Goal: Task Accomplishment & Management: Manage account settings

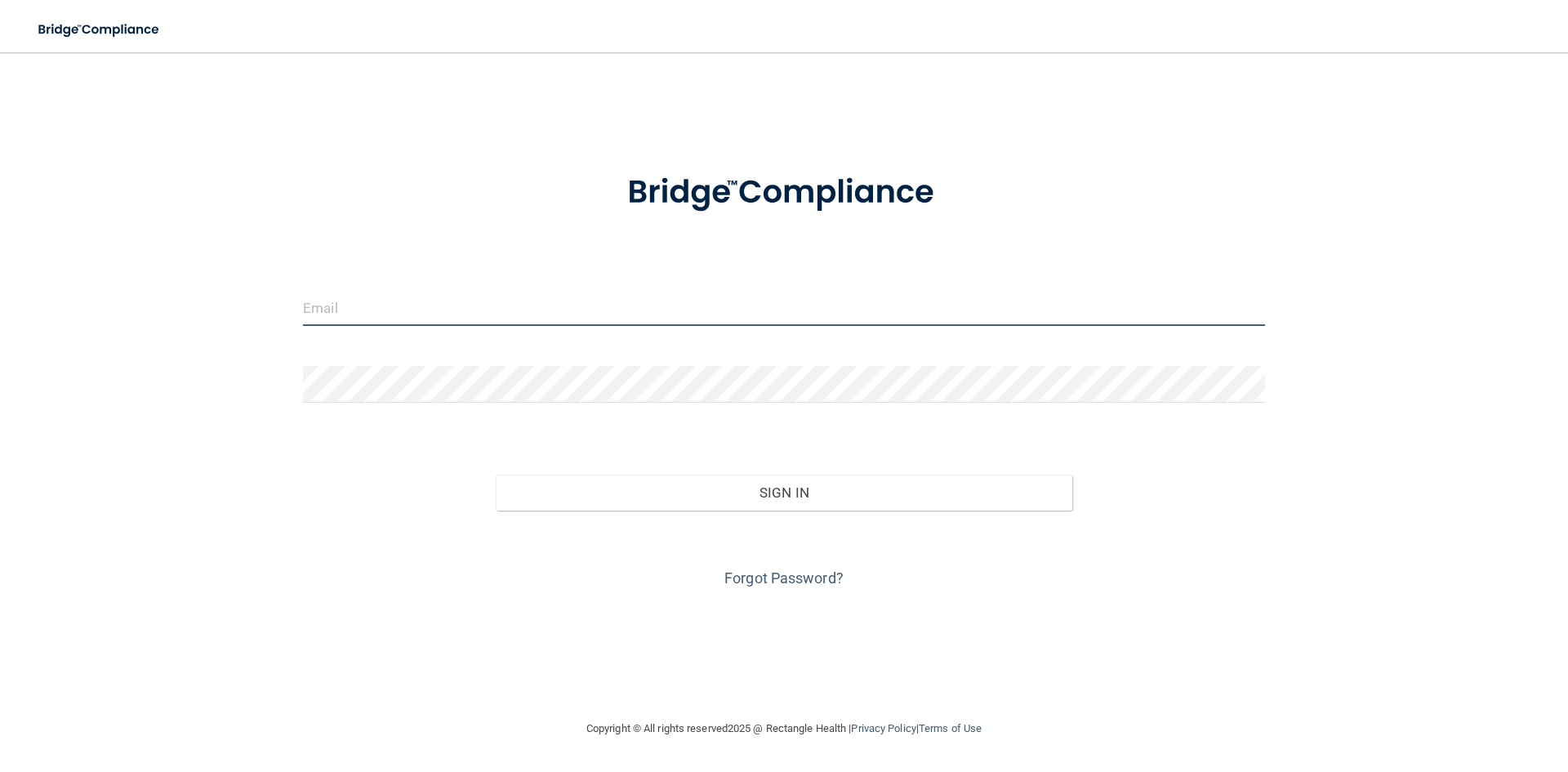
click at [425, 306] on input "email" at bounding box center [784, 307] width 961 height 37
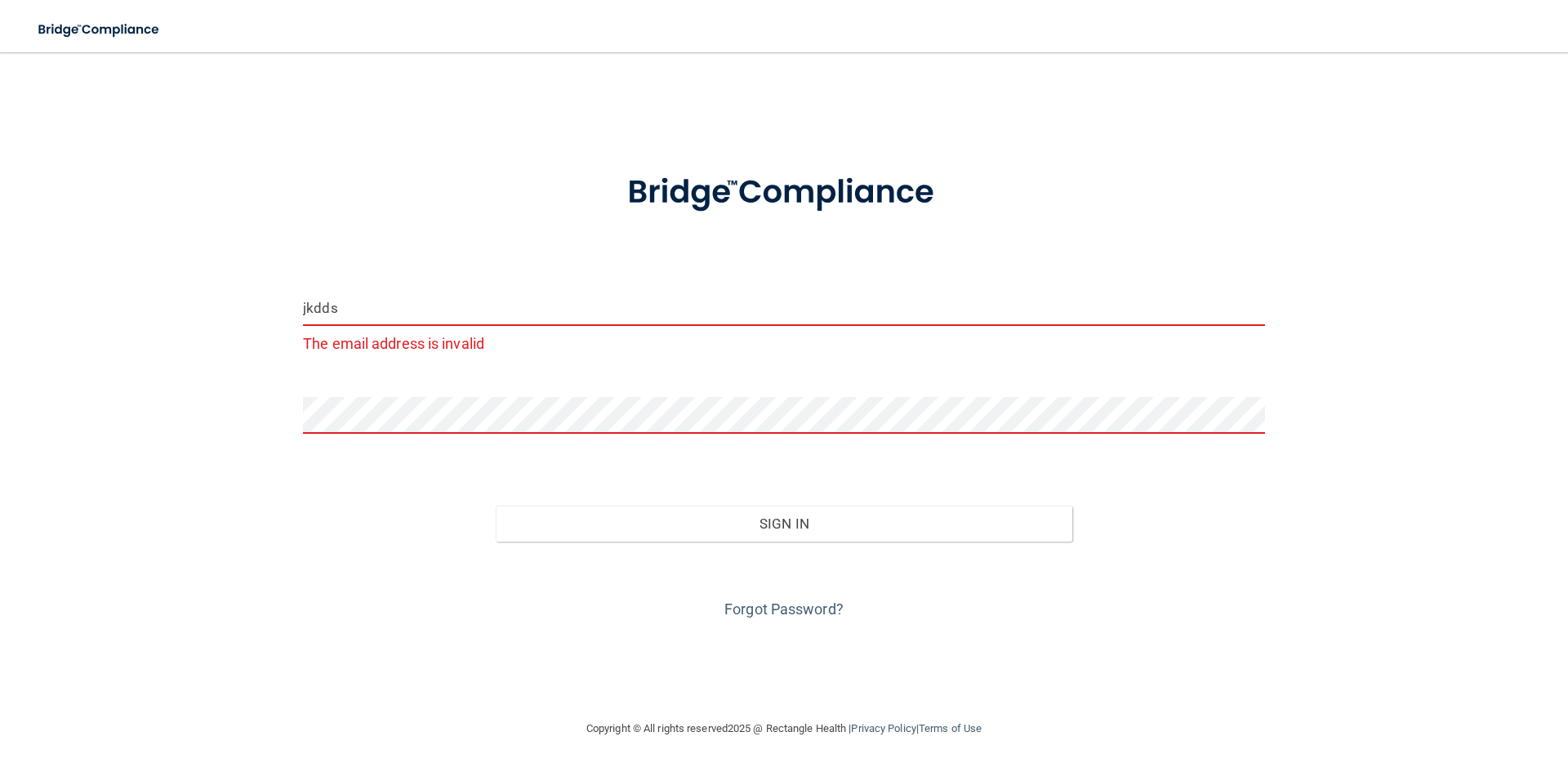
drag, startPoint x: 430, startPoint y: 311, endPoint x: 293, endPoint y: 321, distance: 137.4
click at [294, 321] on div "jkdds The email address is invalid" at bounding box center [784, 329] width 987 height 80
paste input "[EMAIL_ADDRESS][DOMAIN_NAME]"
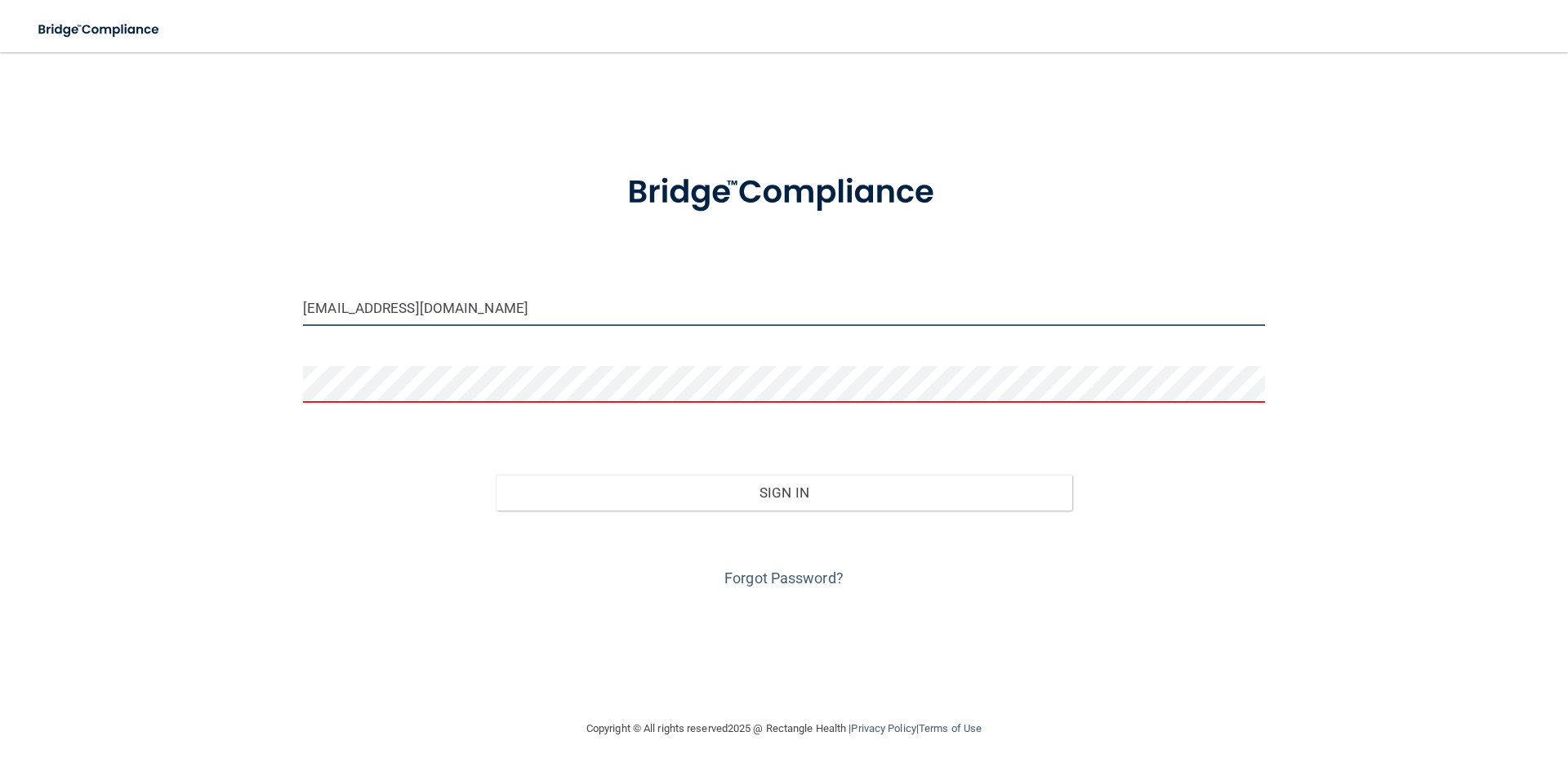
type input "[EMAIL_ADDRESS][DOMAIN_NAME]"
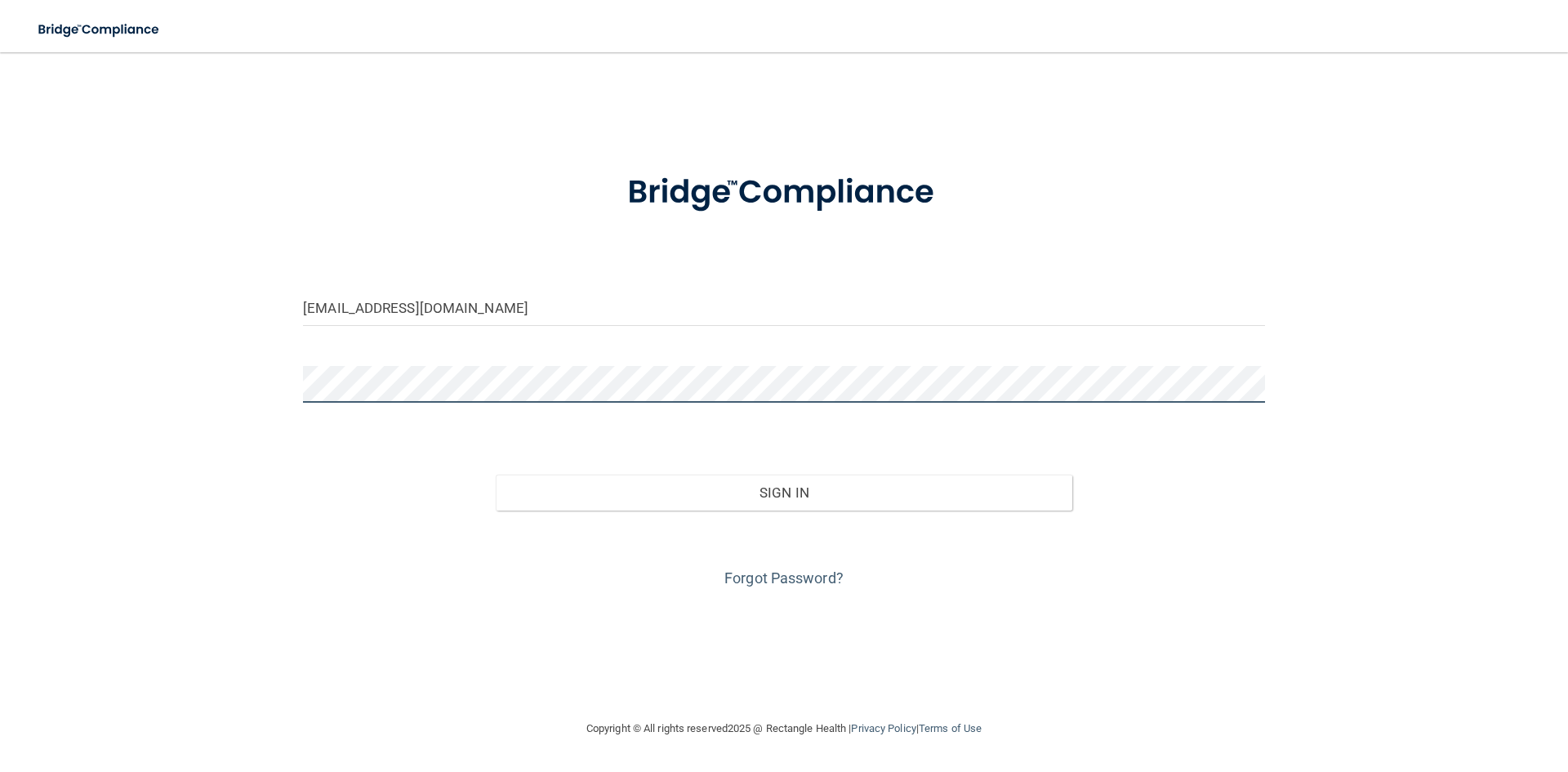
click at [496, 474] on button "Sign In" at bounding box center [784, 492] width 577 height 36
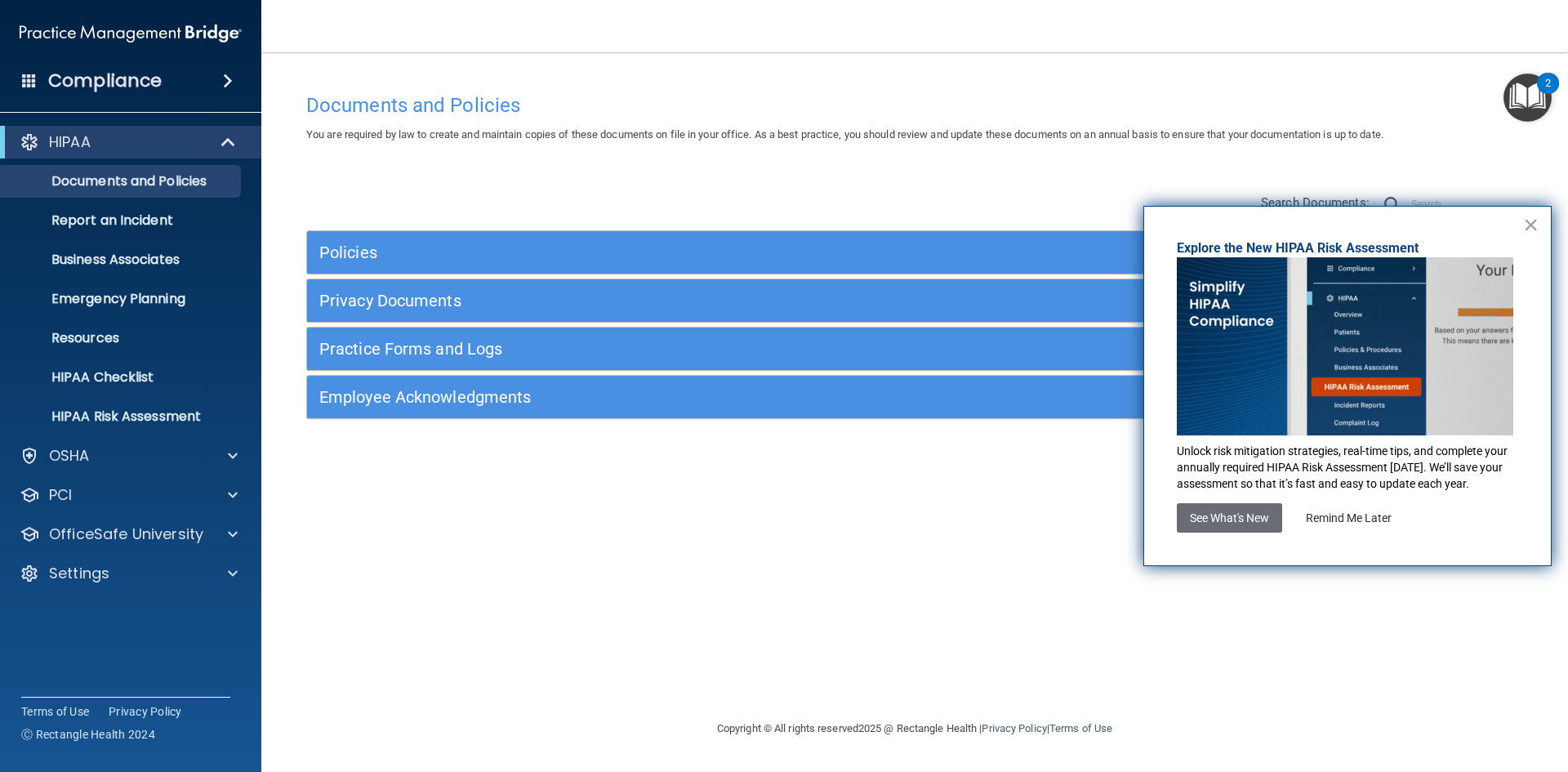
click at [1534, 223] on button "×" at bounding box center [1530, 224] width 15 height 26
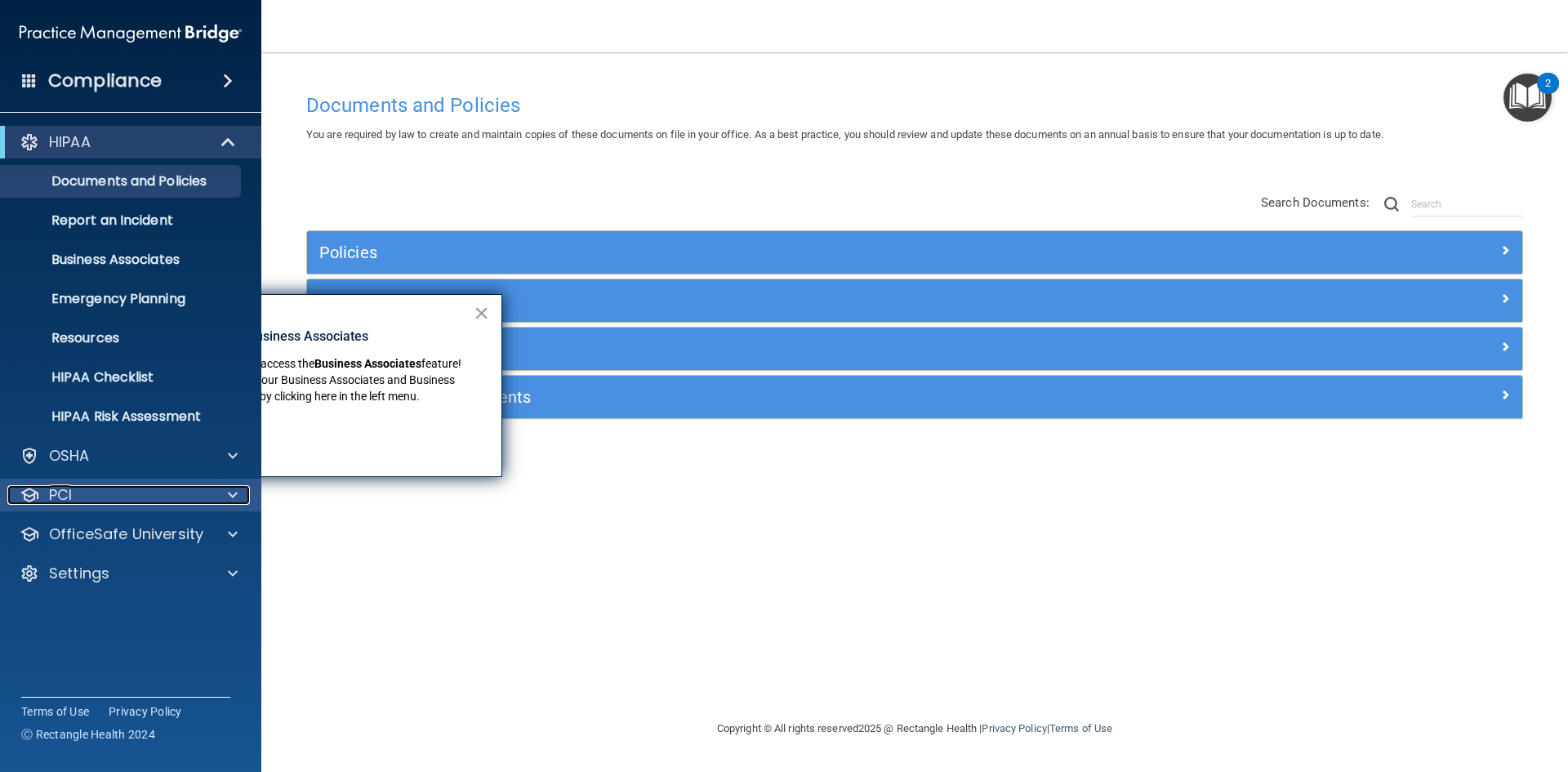
click at [153, 498] on div "PCI" at bounding box center [108, 495] width 202 height 20
click at [107, 580] on p "Settings" at bounding box center [79, 573] width 60 height 20
click at [147, 502] on div "PCI" at bounding box center [108, 495] width 202 height 20
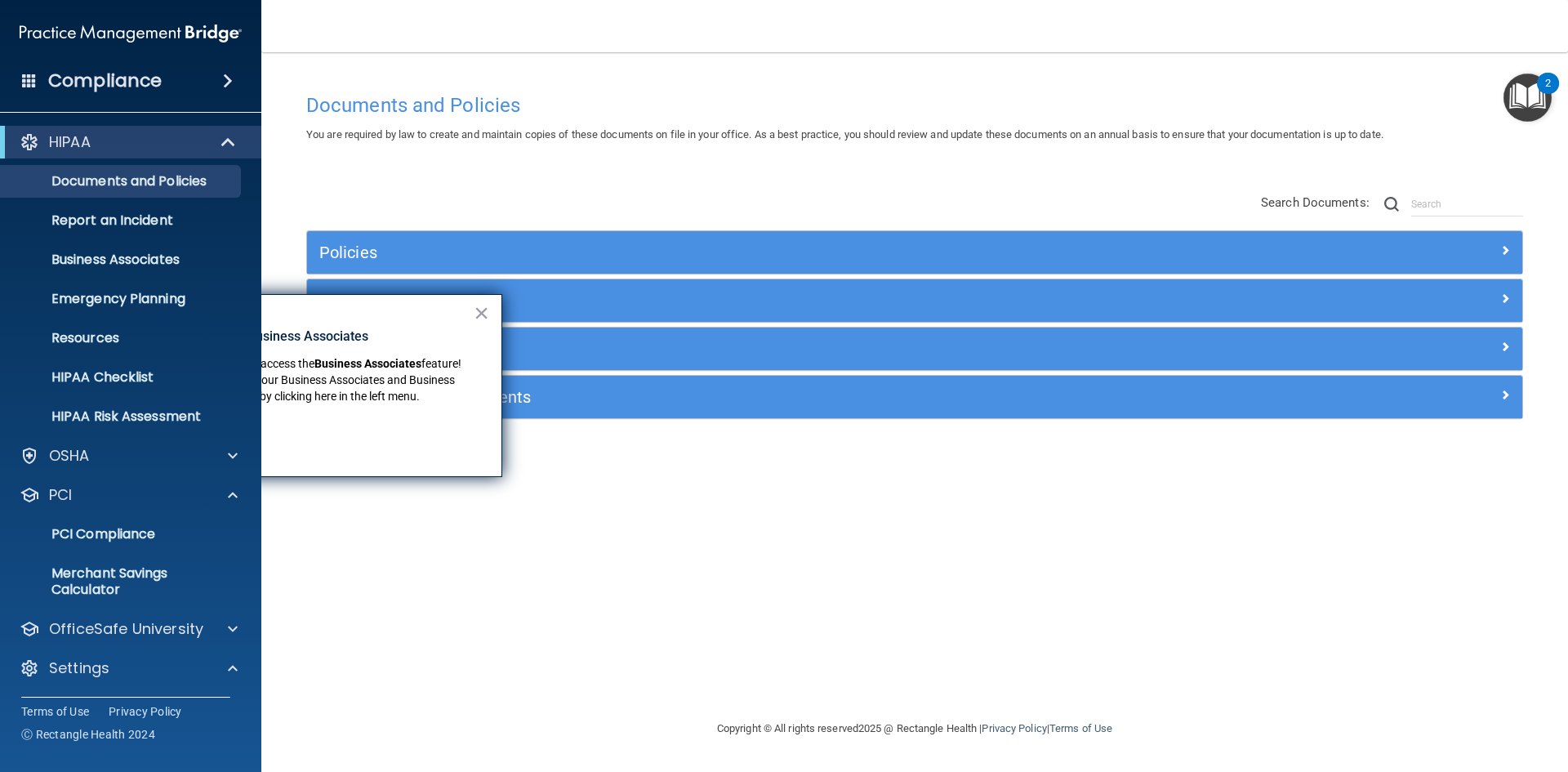
click at [163, 86] on div "Compliance" at bounding box center [130, 81] width 261 height 36
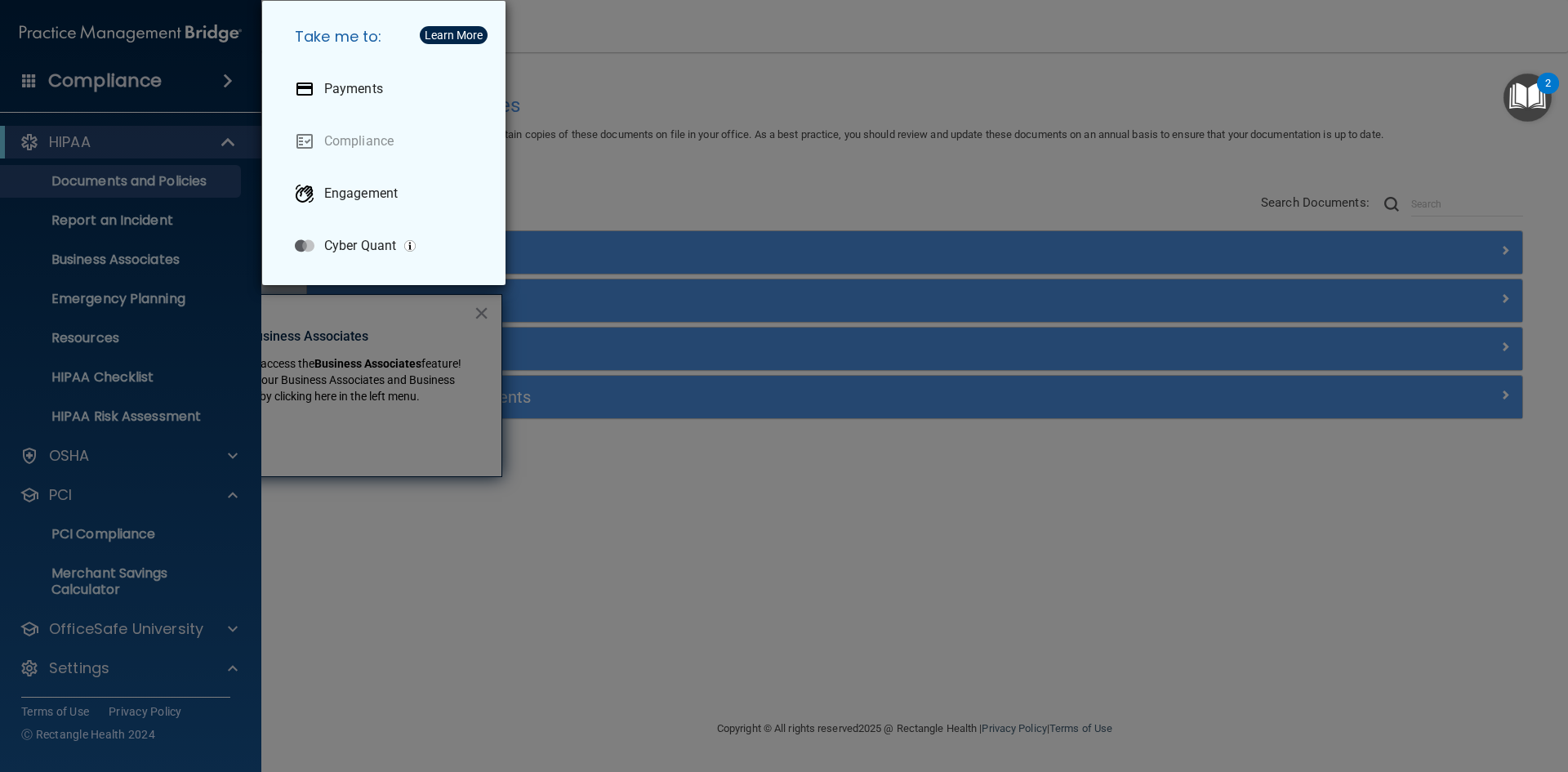
click at [885, 92] on div "Take me to: Payments Compliance Engagement Cyber Quant" at bounding box center [784, 386] width 1568 height 772
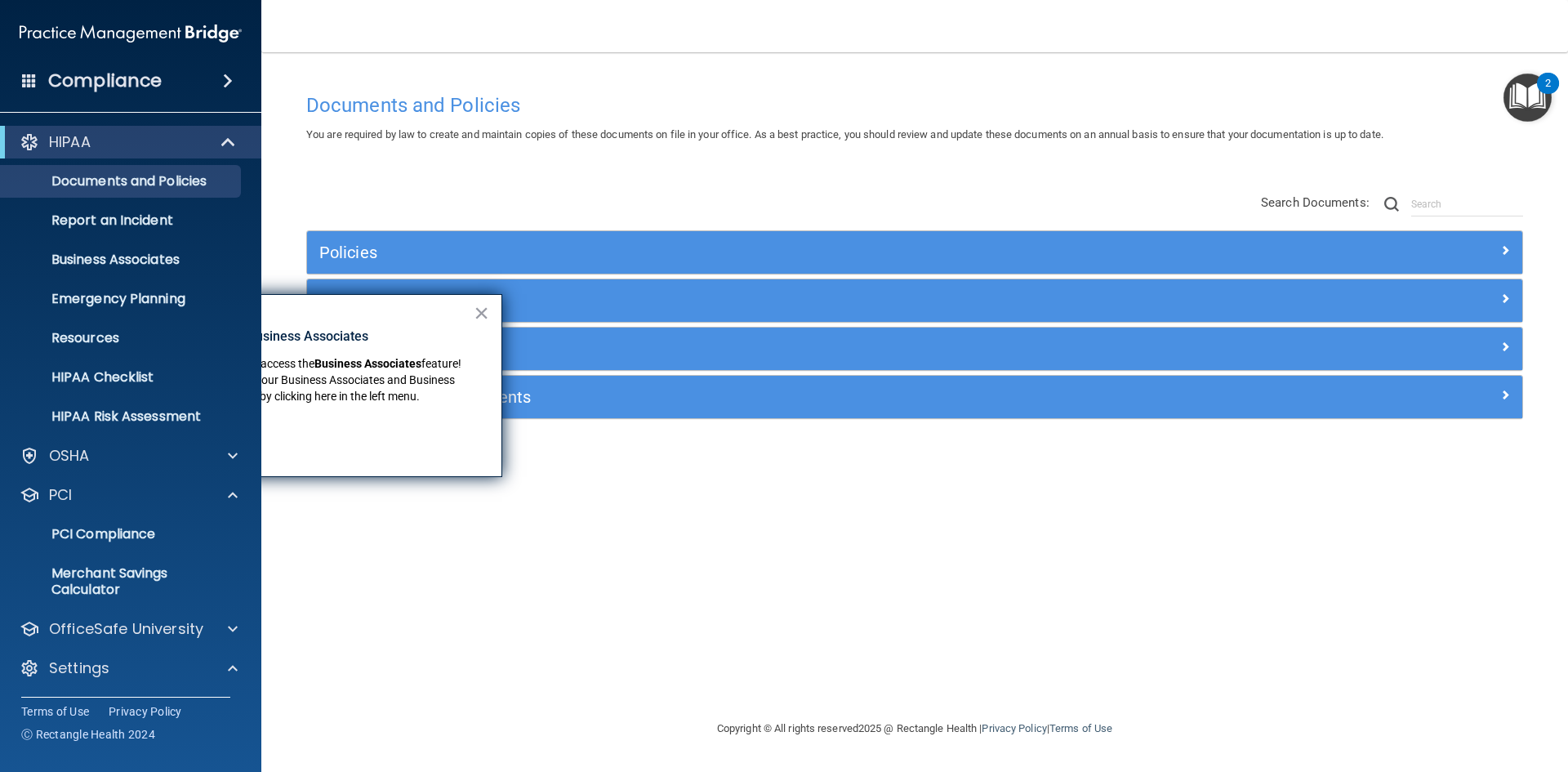
click at [820, 522] on div "Documents and Policies You are required by law to create and maintain copies of…" at bounding box center [914, 402] width 1241 height 634
click at [484, 313] on button "×" at bounding box center [481, 312] width 15 height 26
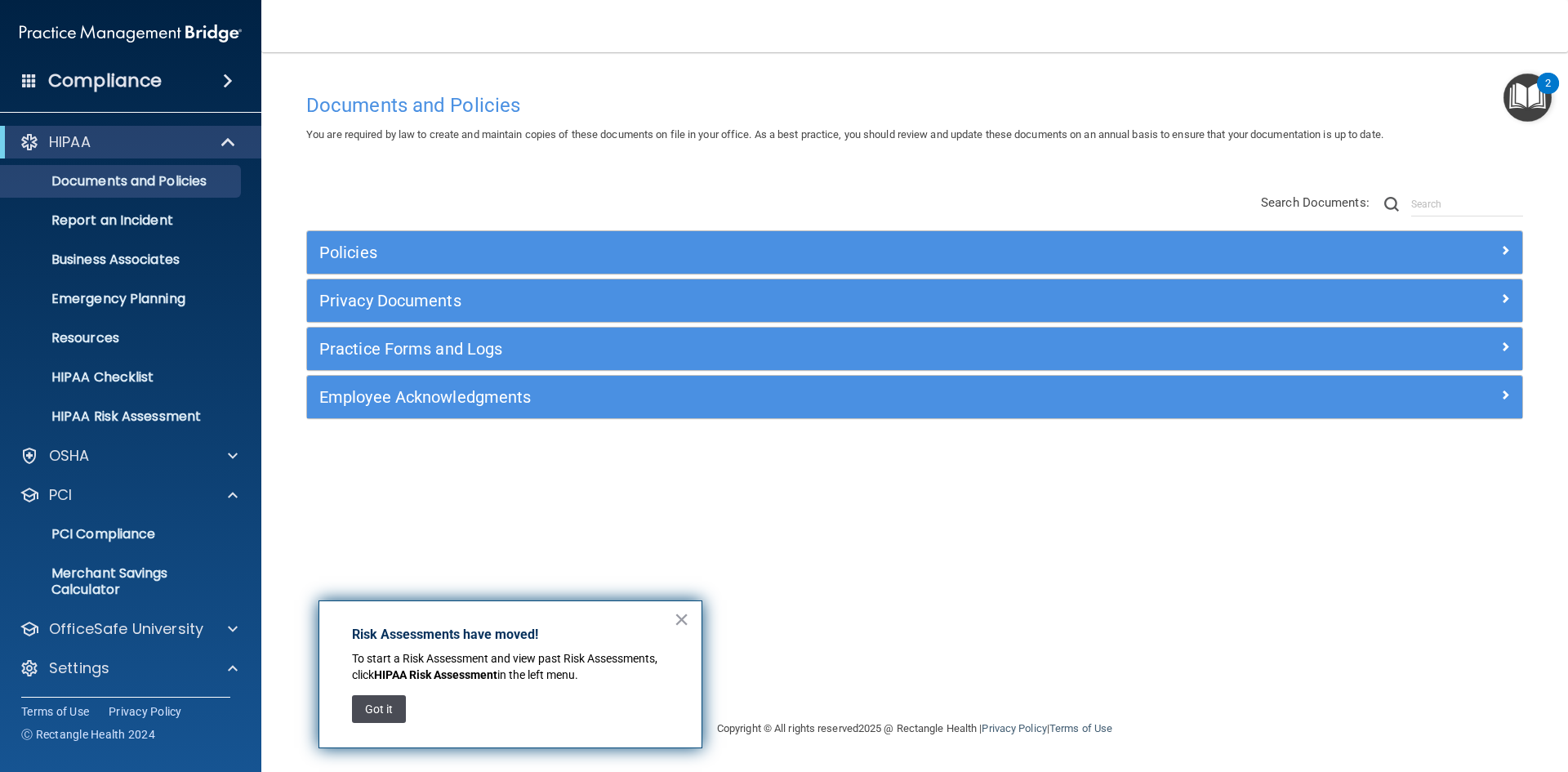
click at [390, 707] on button "Got it" at bounding box center [379, 709] width 54 height 28
